Goal: Ask a question

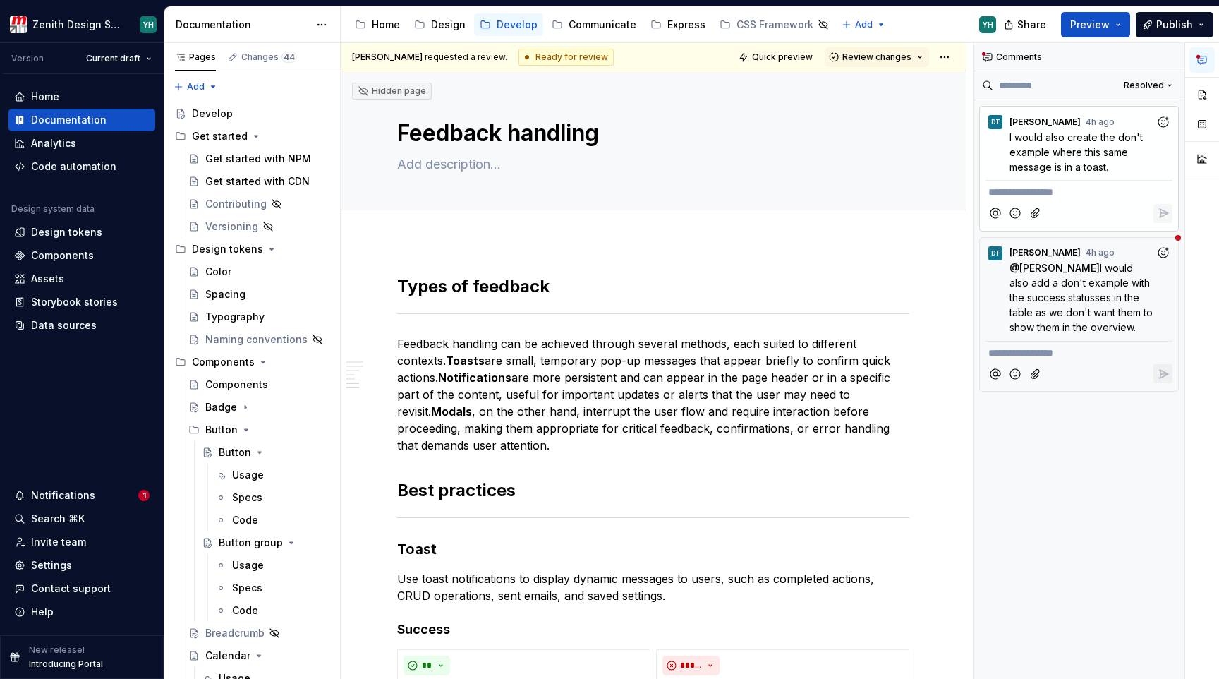
scroll to position [1255, 0]
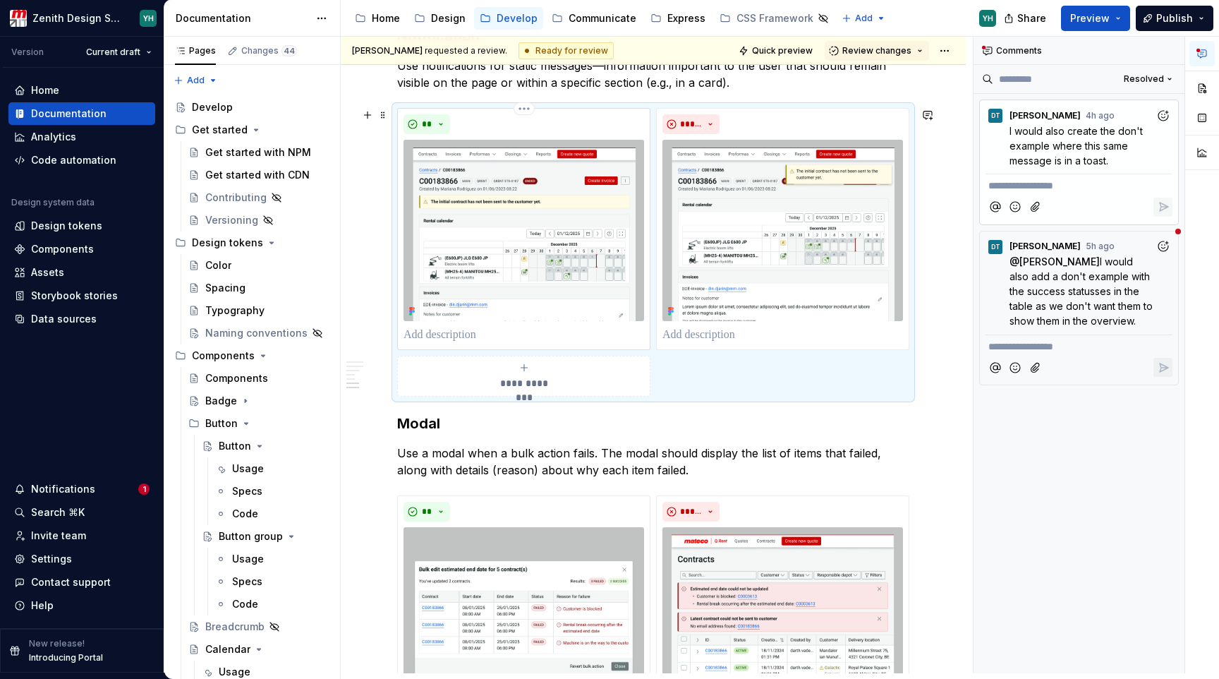
type textarea "*"
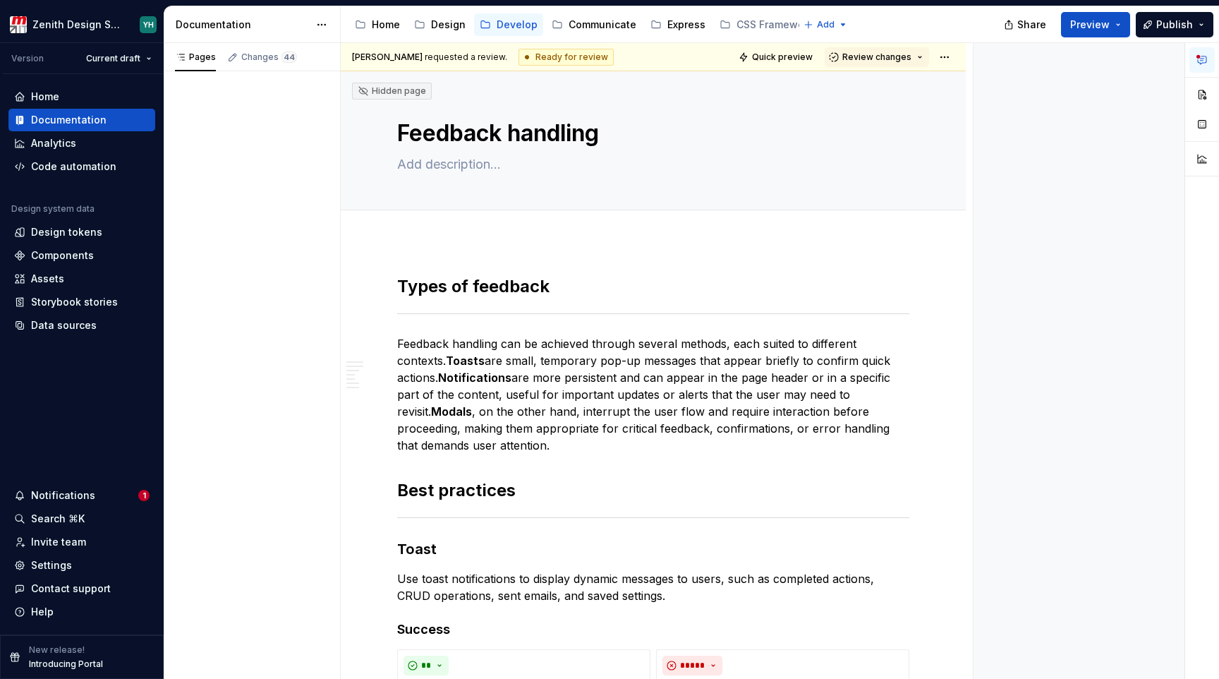
type textarea "*"
